Goal: Task Accomplishment & Management: Use online tool/utility

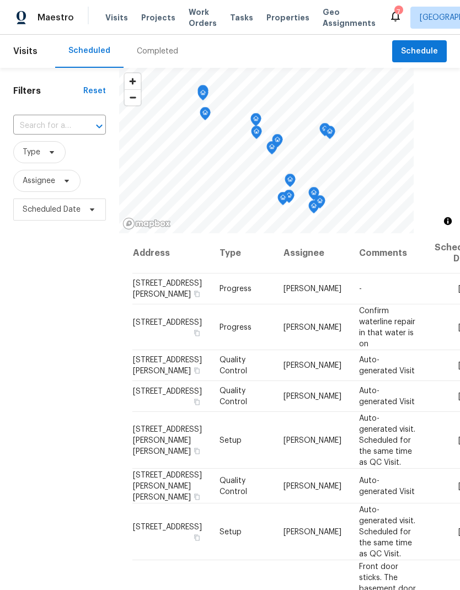
scroll to position [44, 0]
click at [55, 148] on icon at bounding box center [51, 152] width 9 height 9
click at [152, 22] on span "Projects" at bounding box center [158, 17] width 34 height 11
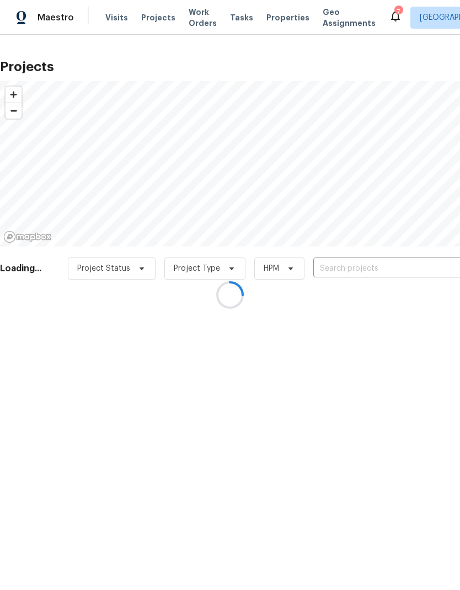
click at [367, 265] on div at bounding box center [230, 295] width 460 height 590
click at [369, 271] on div at bounding box center [230, 295] width 460 height 590
click at [365, 268] on div at bounding box center [230, 295] width 460 height 590
click at [362, 269] on div at bounding box center [230, 295] width 460 height 590
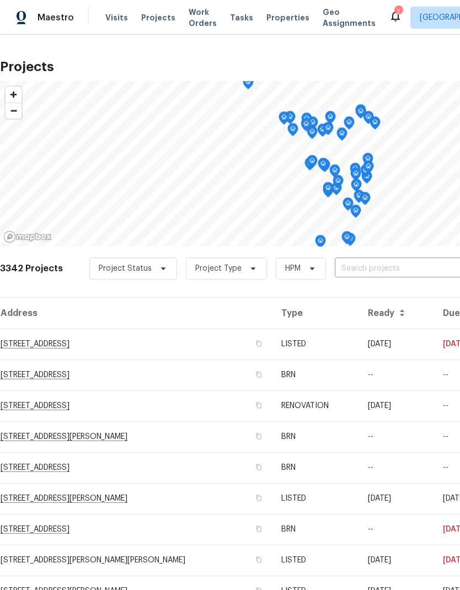
click at [363, 270] on input "text" at bounding box center [398, 268] width 126 height 17
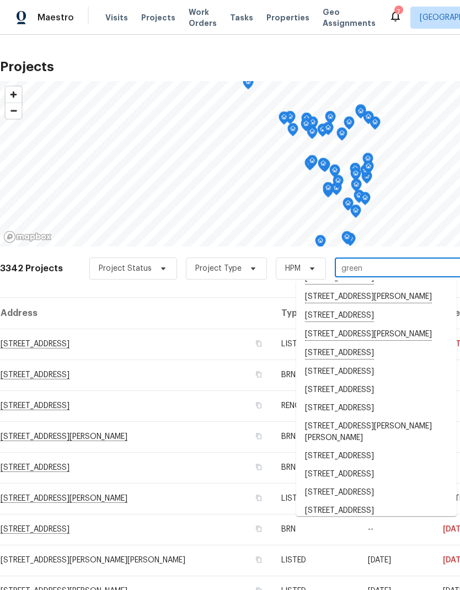
scroll to position [260, 0]
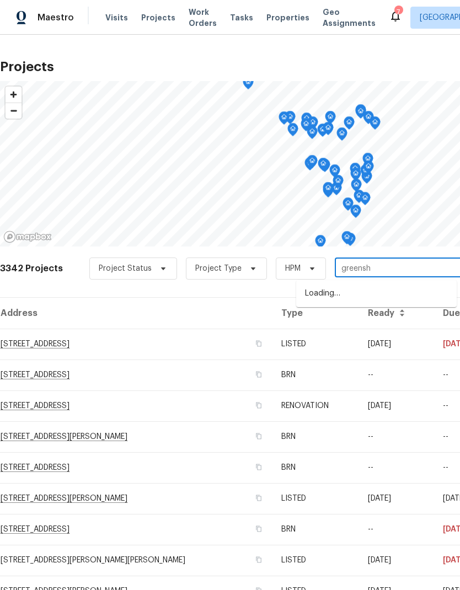
type input "greenshi"
click at [347, 294] on li "[STREET_ADDRESS]" at bounding box center [376, 294] width 161 height 18
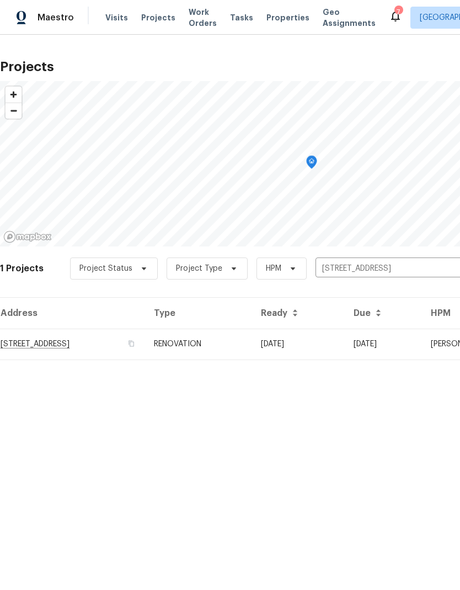
click at [145, 344] on td "[STREET_ADDRESS]" at bounding box center [72, 344] width 145 height 31
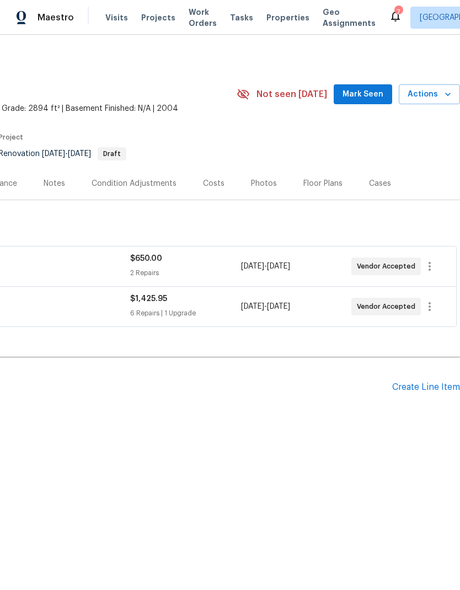
scroll to position [0, 163]
click at [446, 98] on icon "button" at bounding box center [448, 94] width 11 height 11
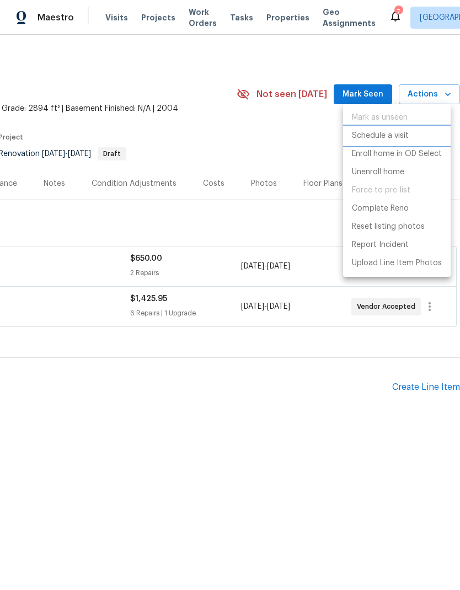
click at [395, 133] on p "Schedule a visit" at bounding box center [380, 136] width 57 height 12
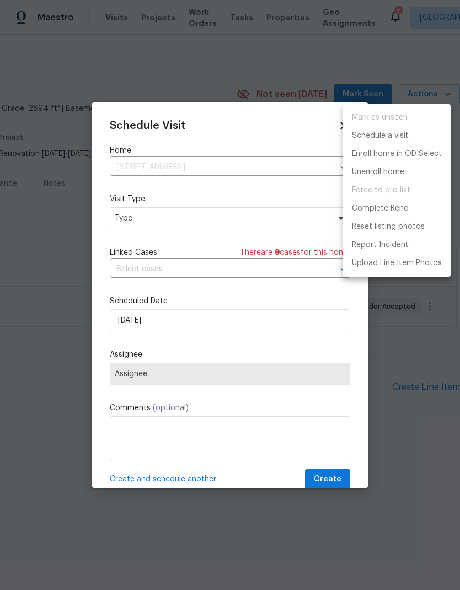
click at [148, 218] on div at bounding box center [230, 295] width 460 height 590
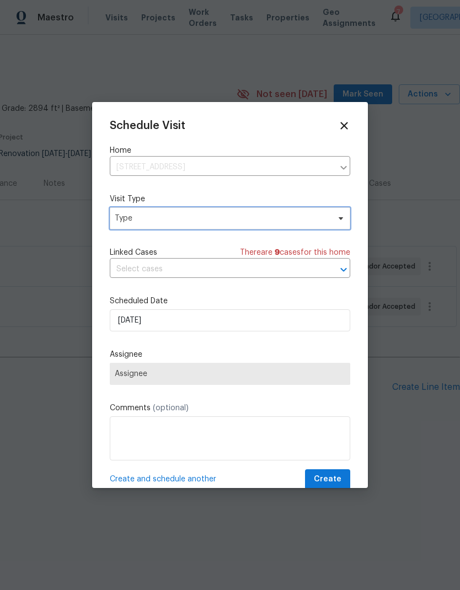
click at [168, 219] on span "Type" at bounding box center [222, 218] width 215 height 11
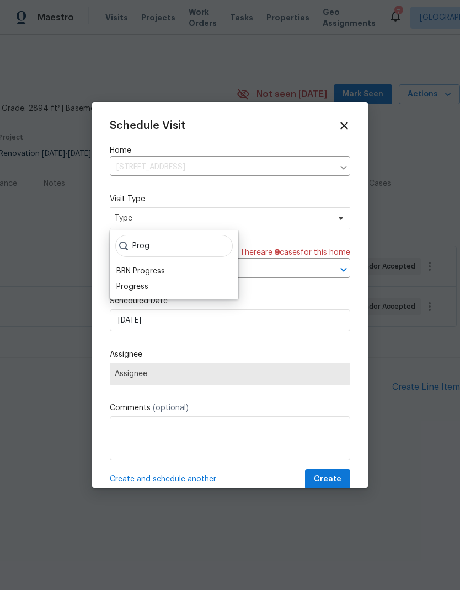
type input "Prog"
click at [139, 283] on div "Progress" at bounding box center [132, 286] width 32 height 11
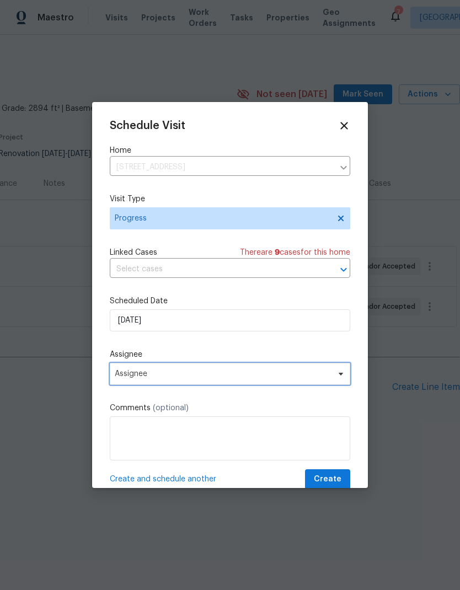
click at [137, 377] on span "Assignee" at bounding box center [223, 374] width 216 height 9
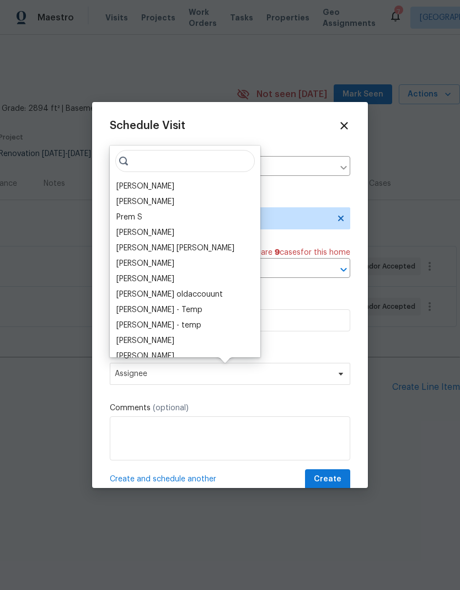
click at [150, 186] on div "[PERSON_NAME]" at bounding box center [145, 186] width 58 height 11
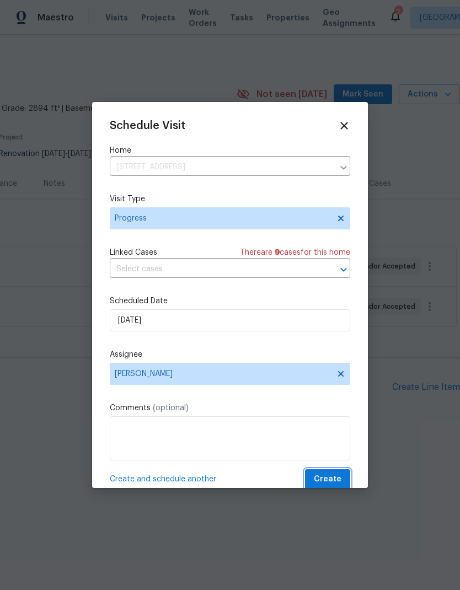
click at [330, 481] on span "Create" at bounding box center [328, 480] width 28 height 14
click at [331, 478] on span "Create" at bounding box center [328, 480] width 28 height 14
